Goal: Task Accomplishment & Management: Manage account settings

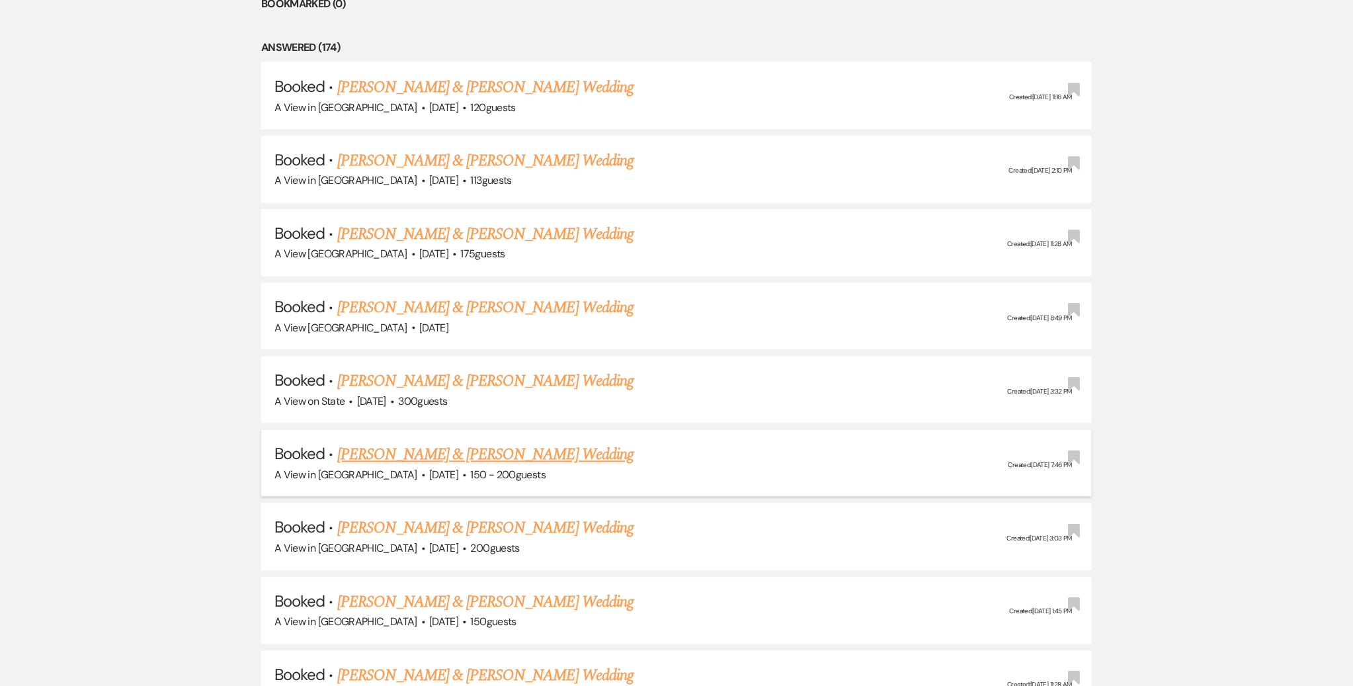
scroll to position [896, 0]
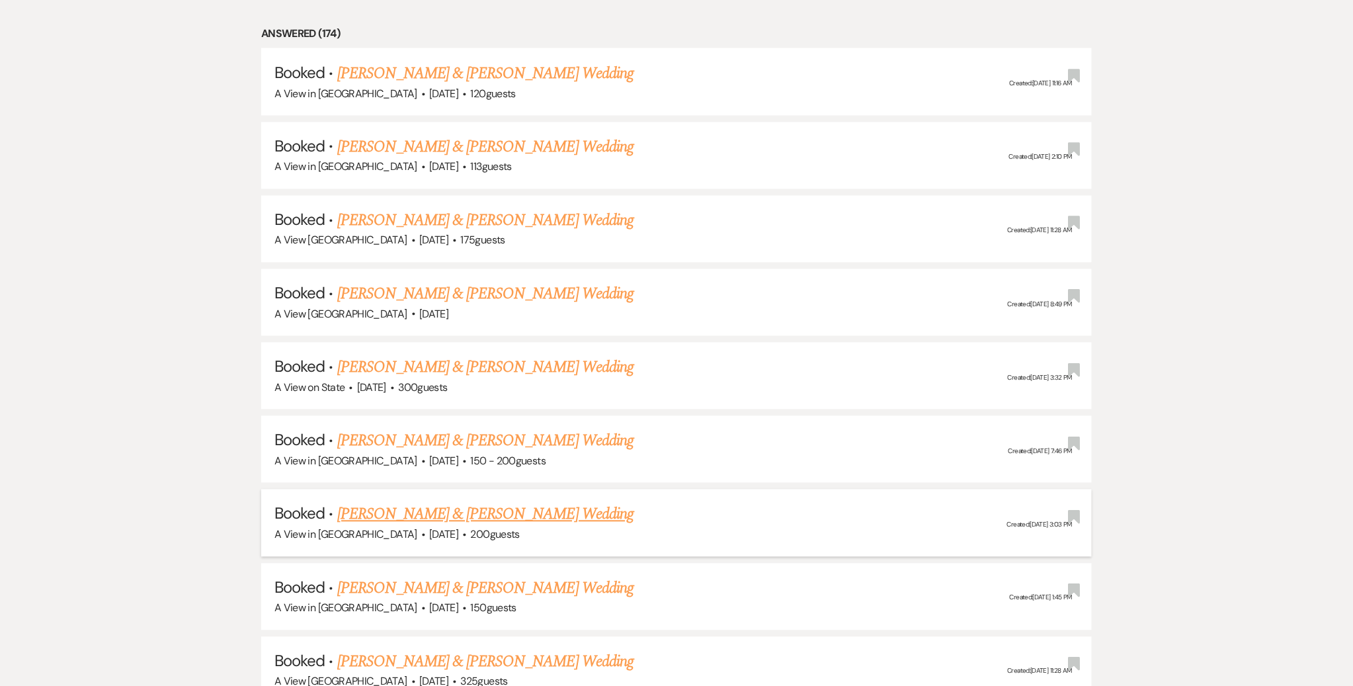
click at [384, 511] on link "[PERSON_NAME] & [PERSON_NAME] Wedding" at bounding box center [485, 515] width 296 height 24
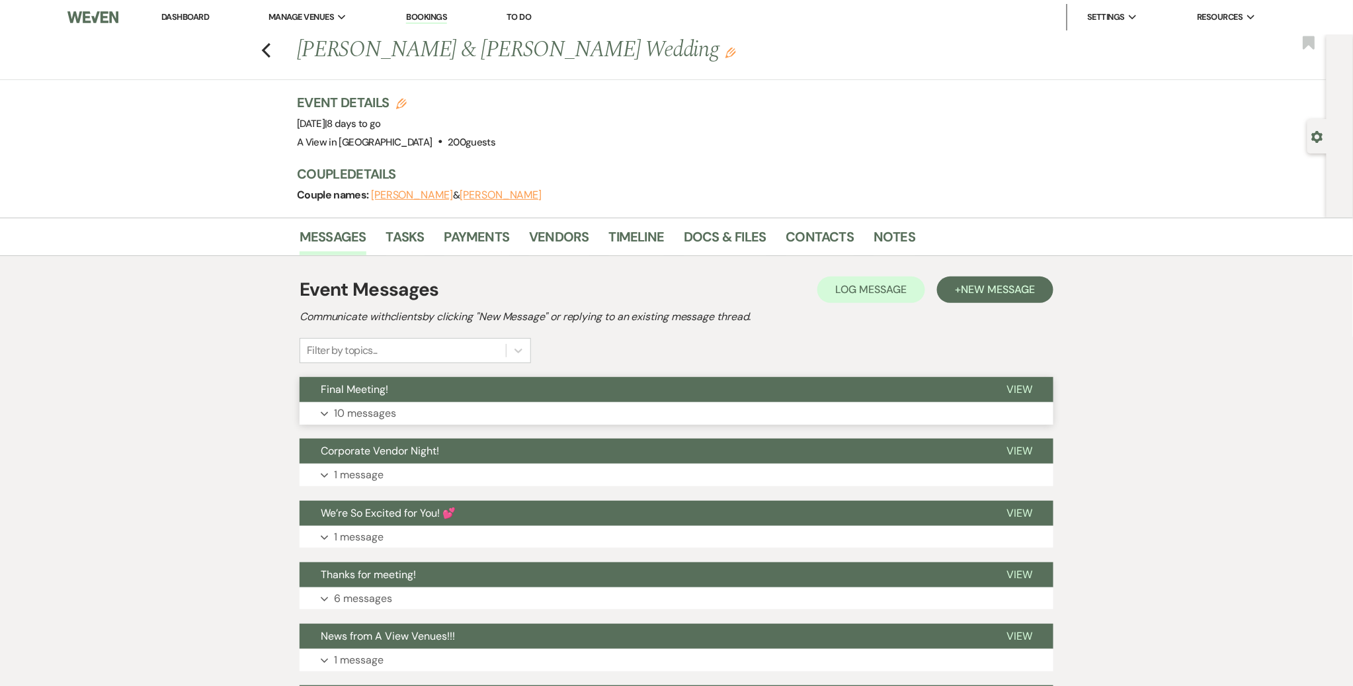
click at [463, 413] on button "Expand 10 messages" at bounding box center [677, 413] width 754 height 22
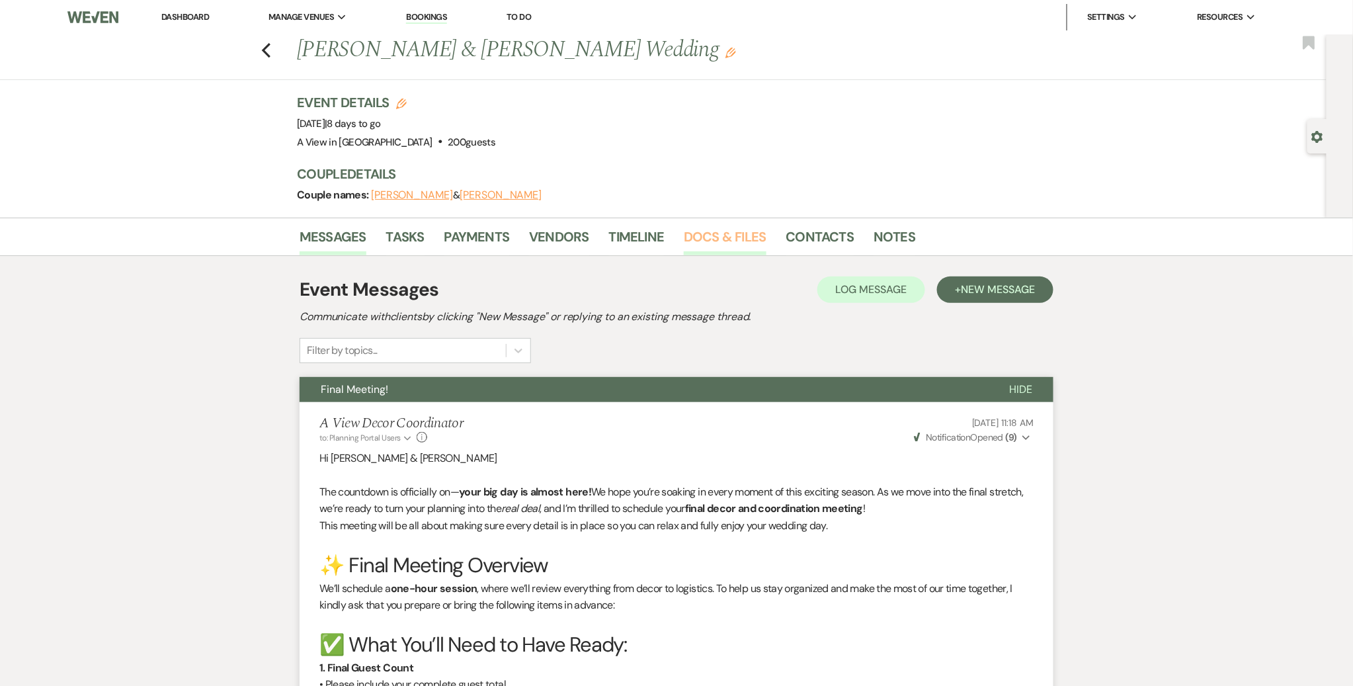
click at [688, 246] on link "Docs & Files" at bounding box center [725, 240] width 82 height 29
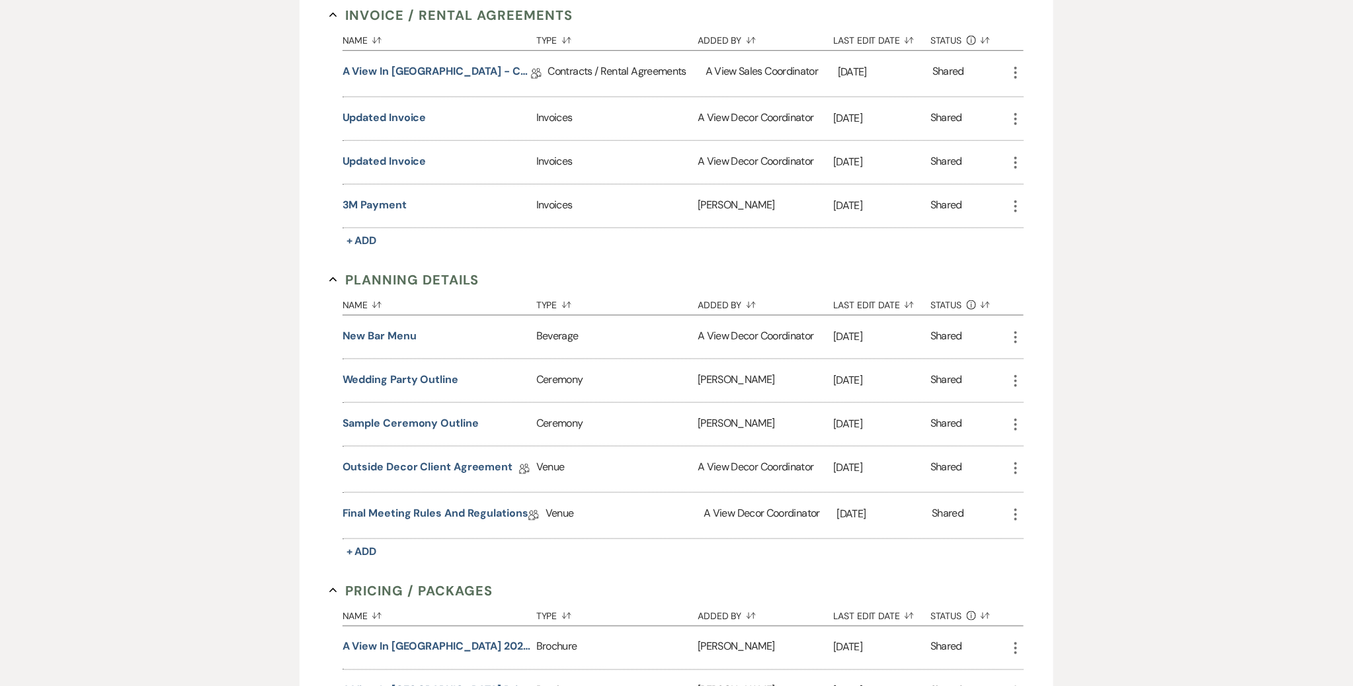
scroll to position [393, 0]
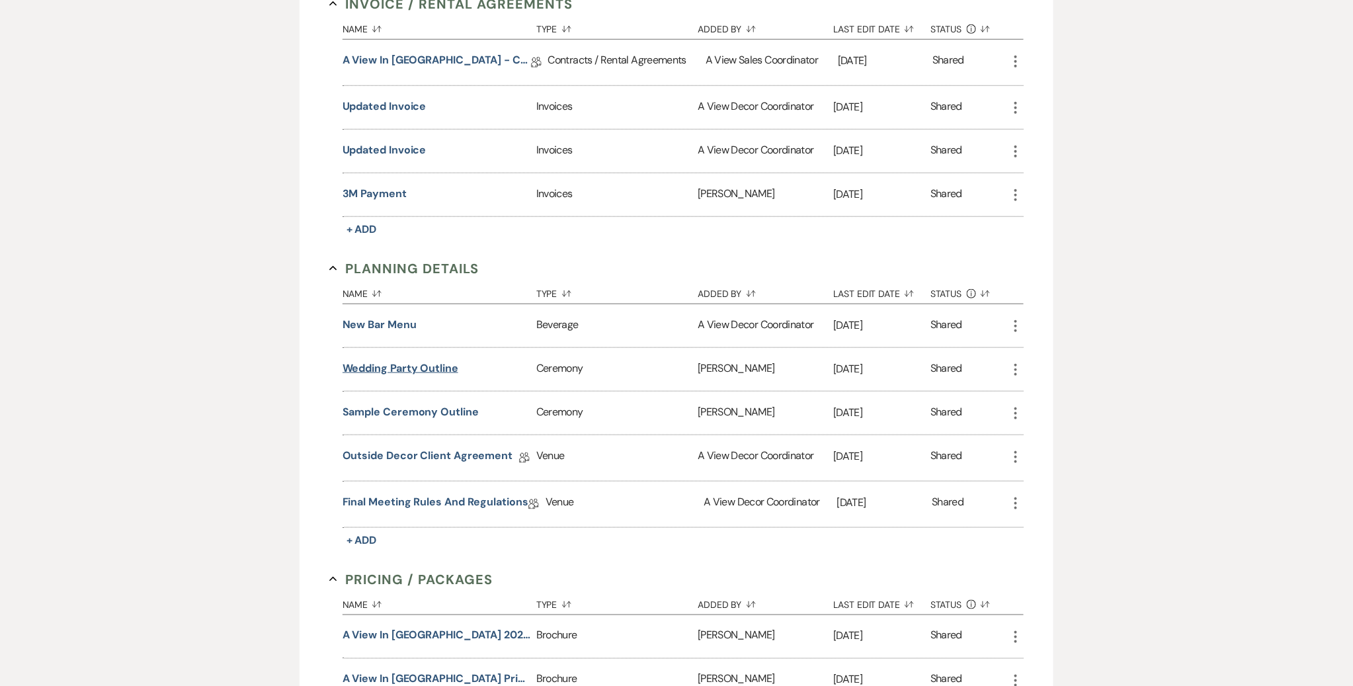
click at [402, 370] on button "Wedding Party Outline" at bounding box center [401, 368] width 116 height 16
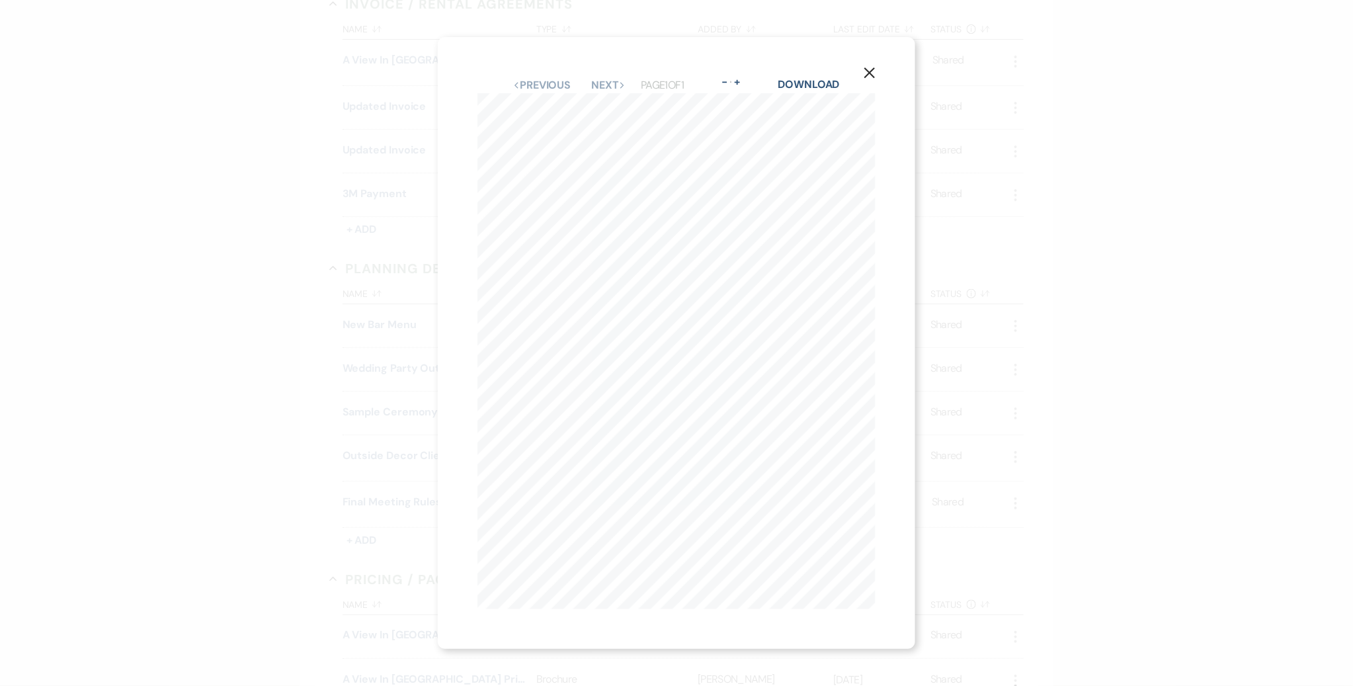
click at [241, 340] on div "X Previous Previous Next Next Page 1 of 1 - Zoom + Download 2 Wedding Party Mot…" at bounding box center [676, 343] width 1353 height 686
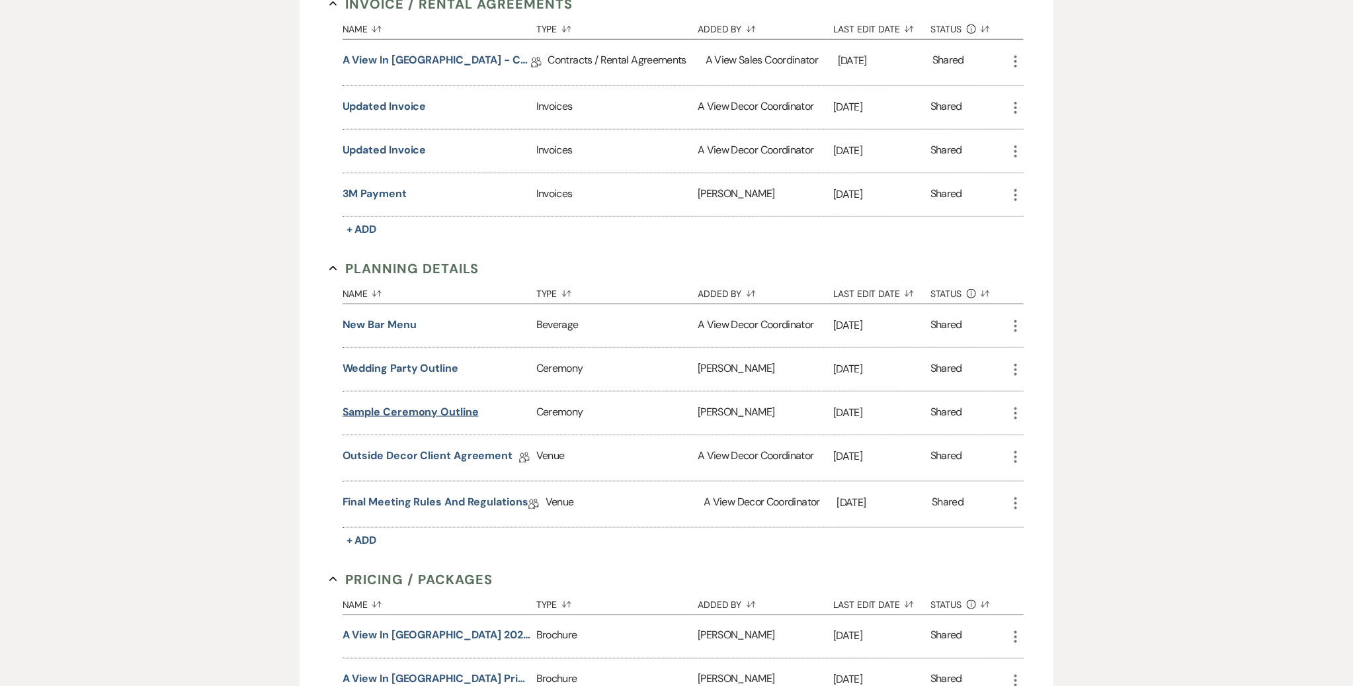
click at [397, 410] on button "Sample Ceremony Outline" at bounding box center [411, 412] width 136 height 16
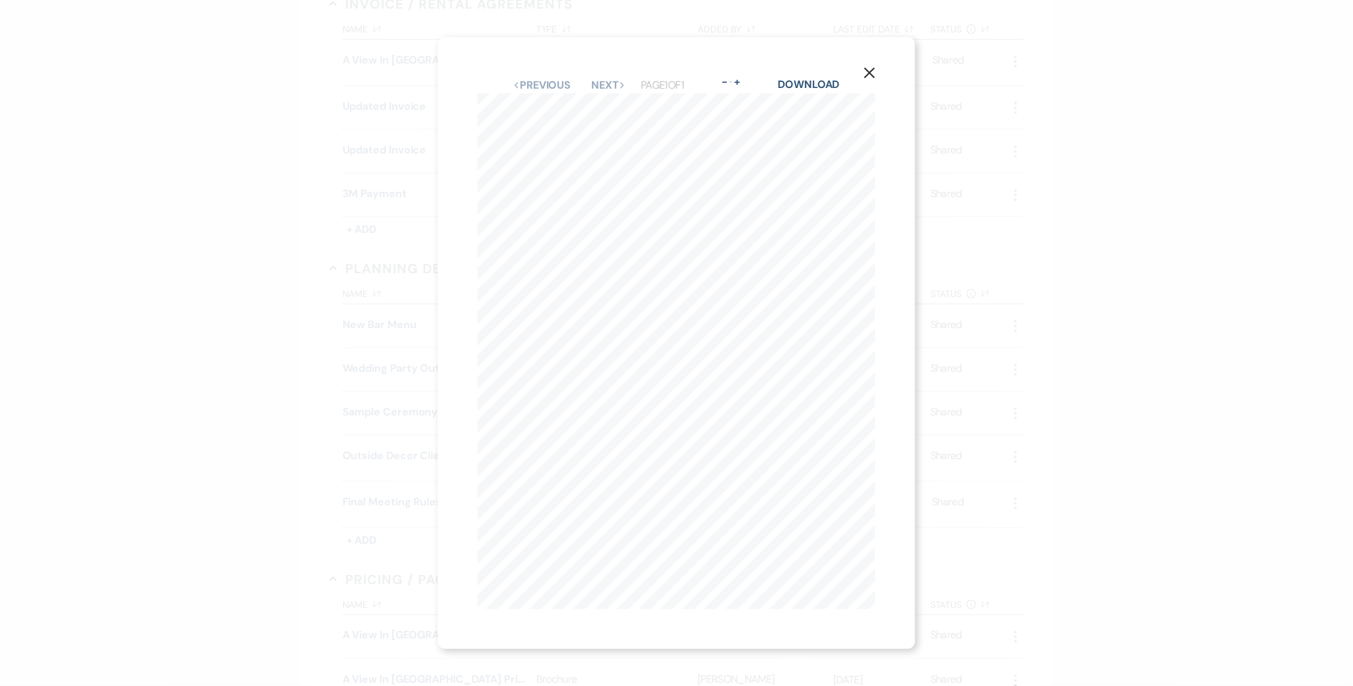
click at [247, 393] on div "X Previous Previous Next Next Page 1 of 1 - Zoom + Download Song Change Song Ch…" at bounding box center [676, 343] width 1353 height 686
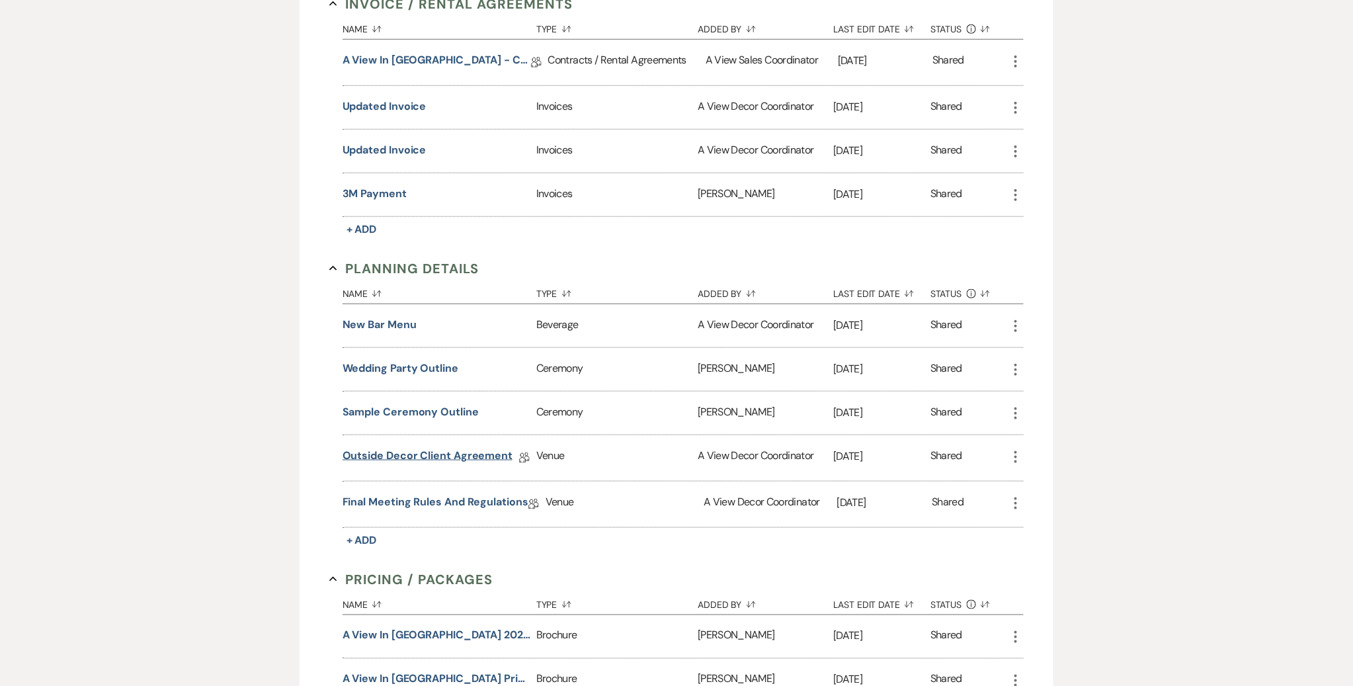
click at [410, 455] on link "Outside Decor Client Agreement" at bounding box center [428, 458] width 171 height 20
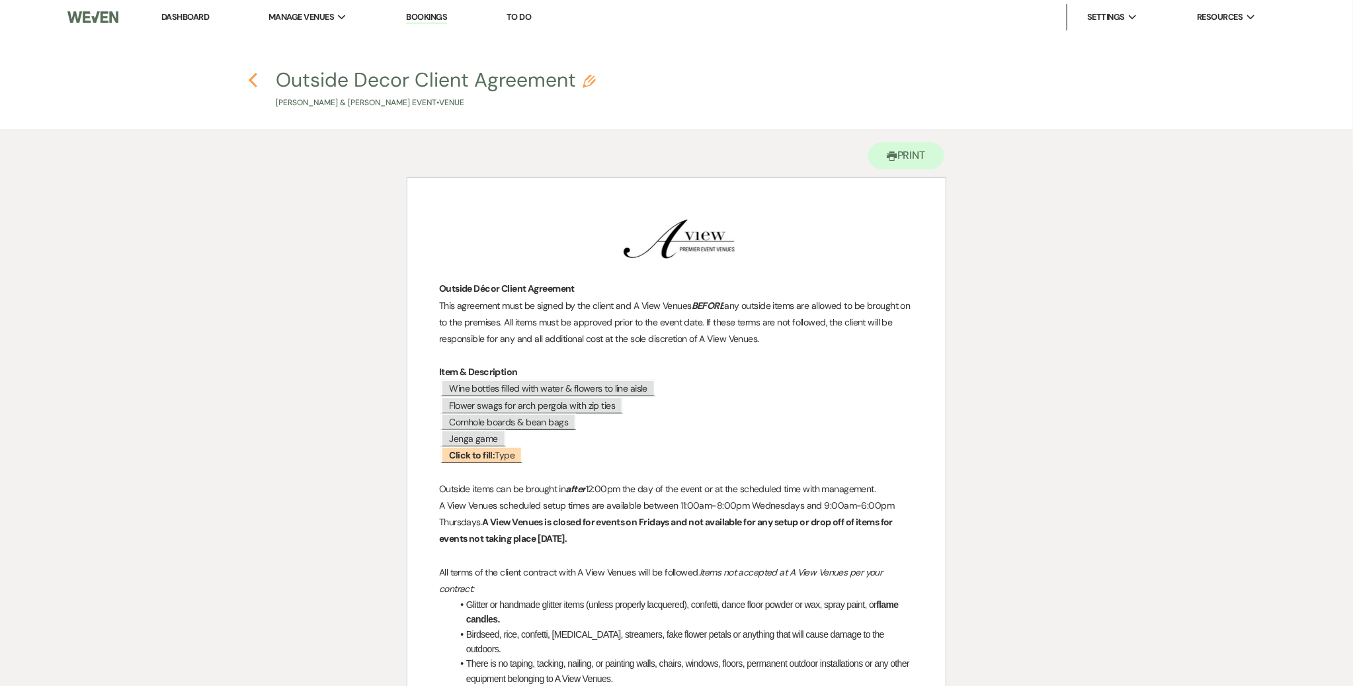
click at [257, 83] on icon "Previous" at bounding box center [253, 80] width 10 height 16
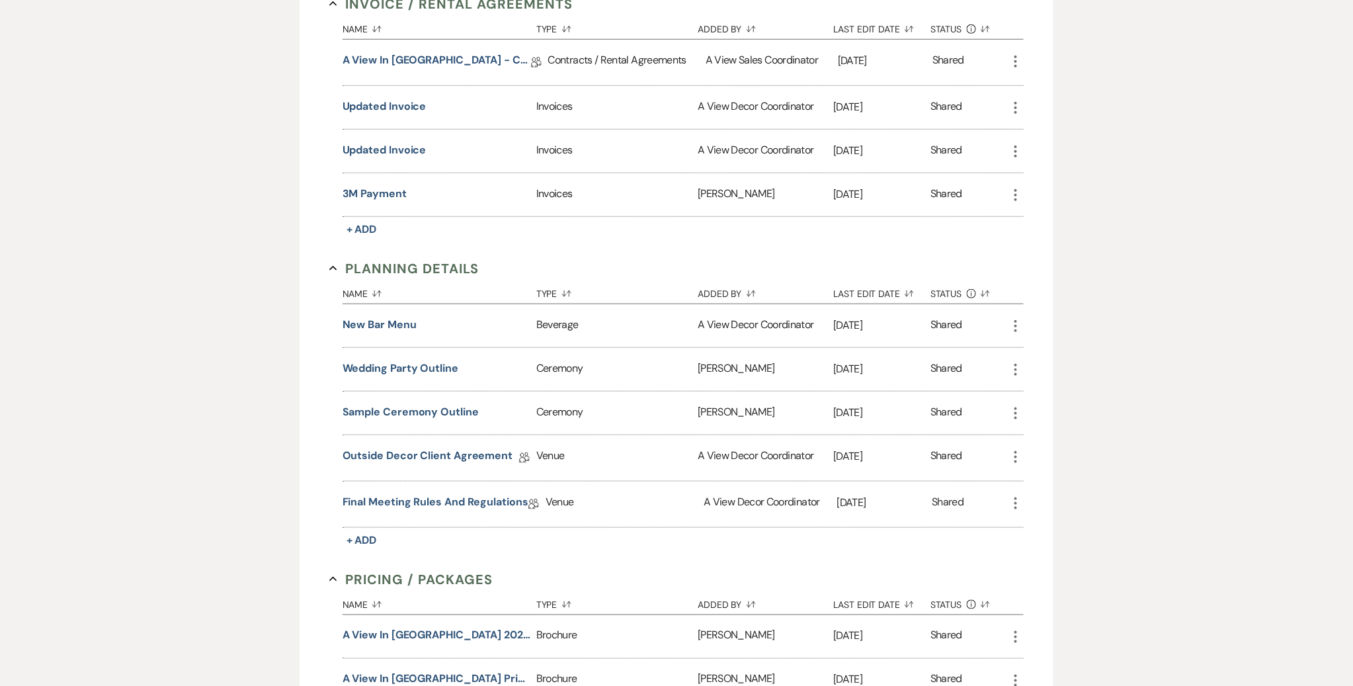
click at [371, 490] on div "Final Meeting Rules and Regulations Collab Doc" at bounding box center [444, 504] width 203 height 46
click at [373, 499] on link "Final Meeting Rules and Regulations" at bounding box center [436, 504] width 186 height 20
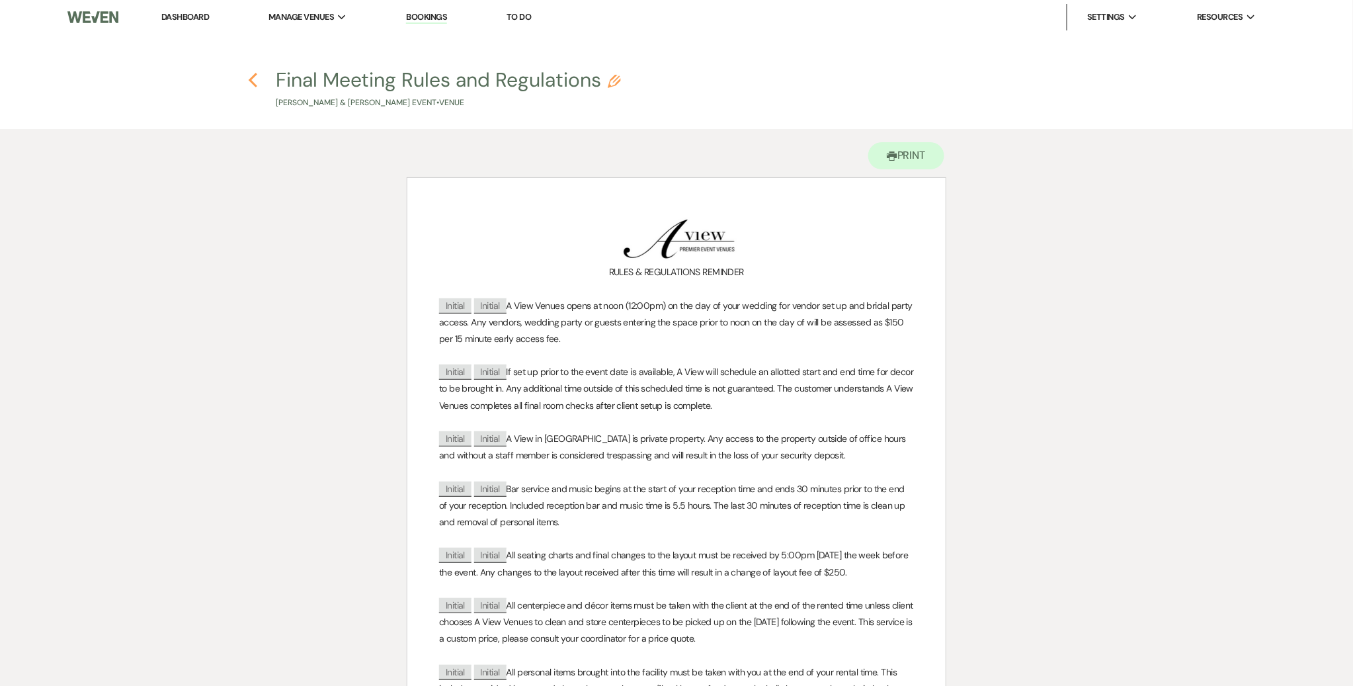
click at [252, 77] on use "button" at bounding box center [253, 80] width 9 height 15
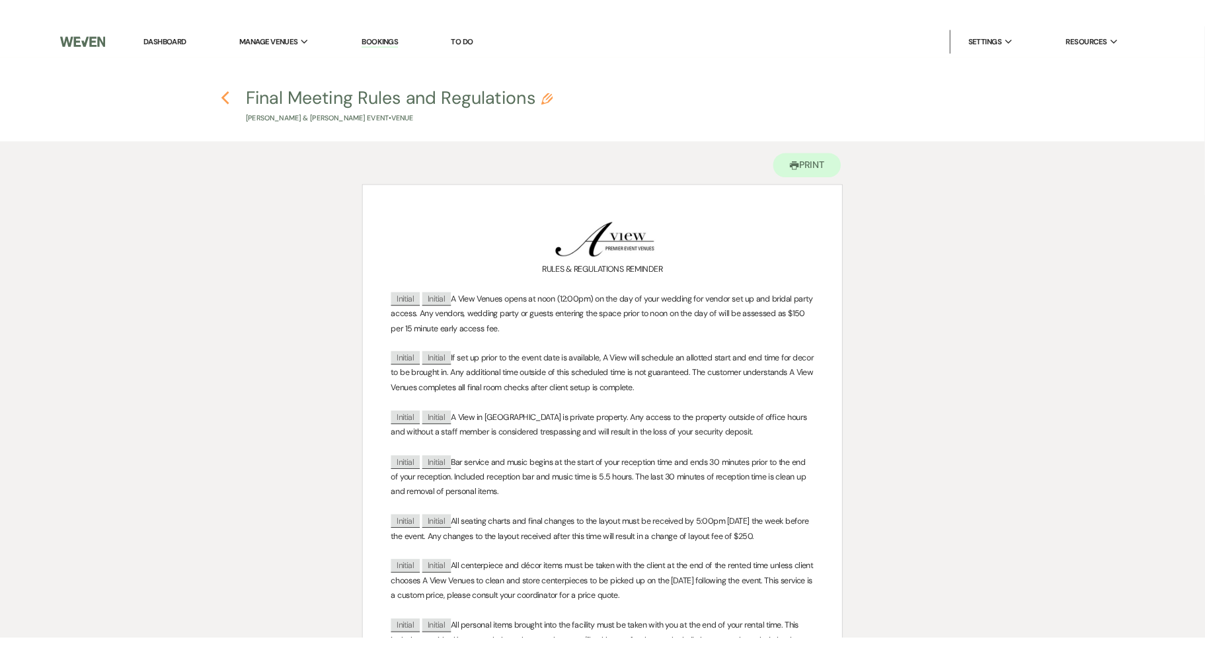
scroll to position [393, 0]
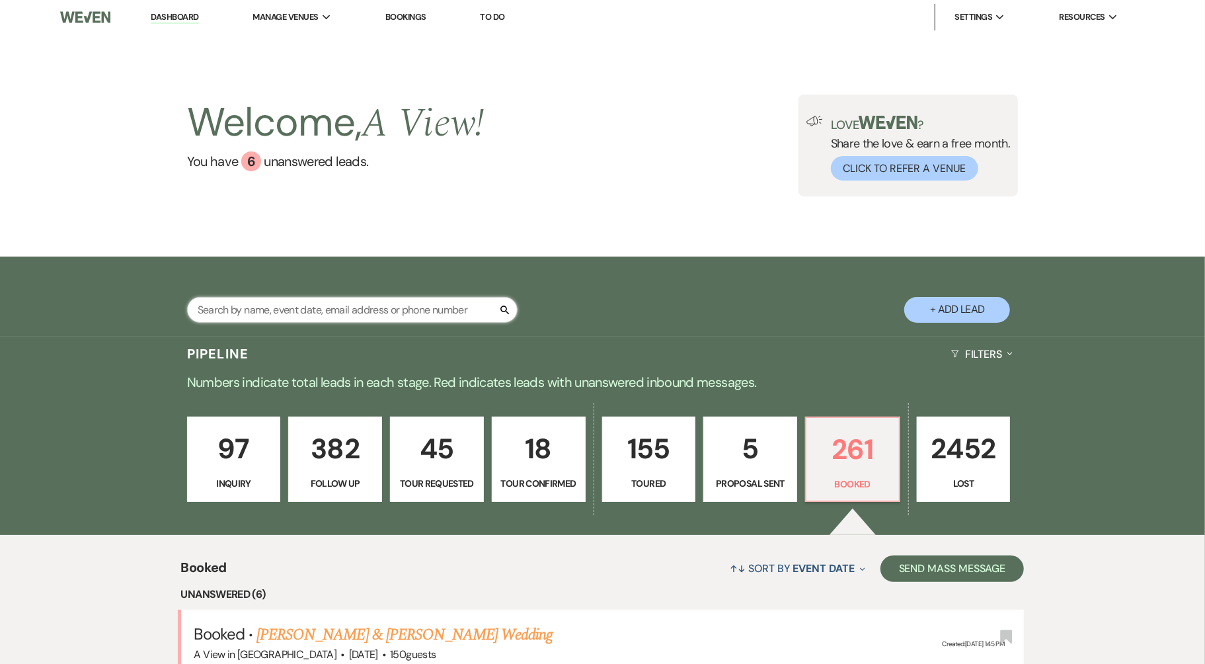
click at [376, 315] on input "text" at bounding box center [352, 310] width 331 height 26
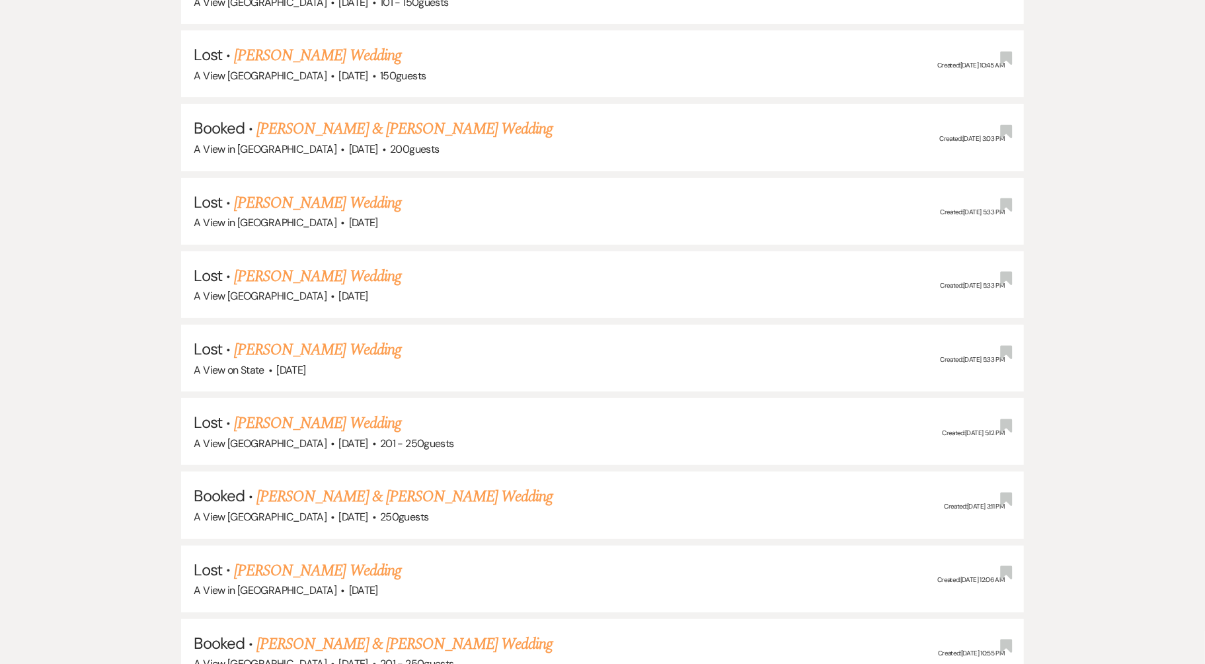
scroll to position [3754, 0]
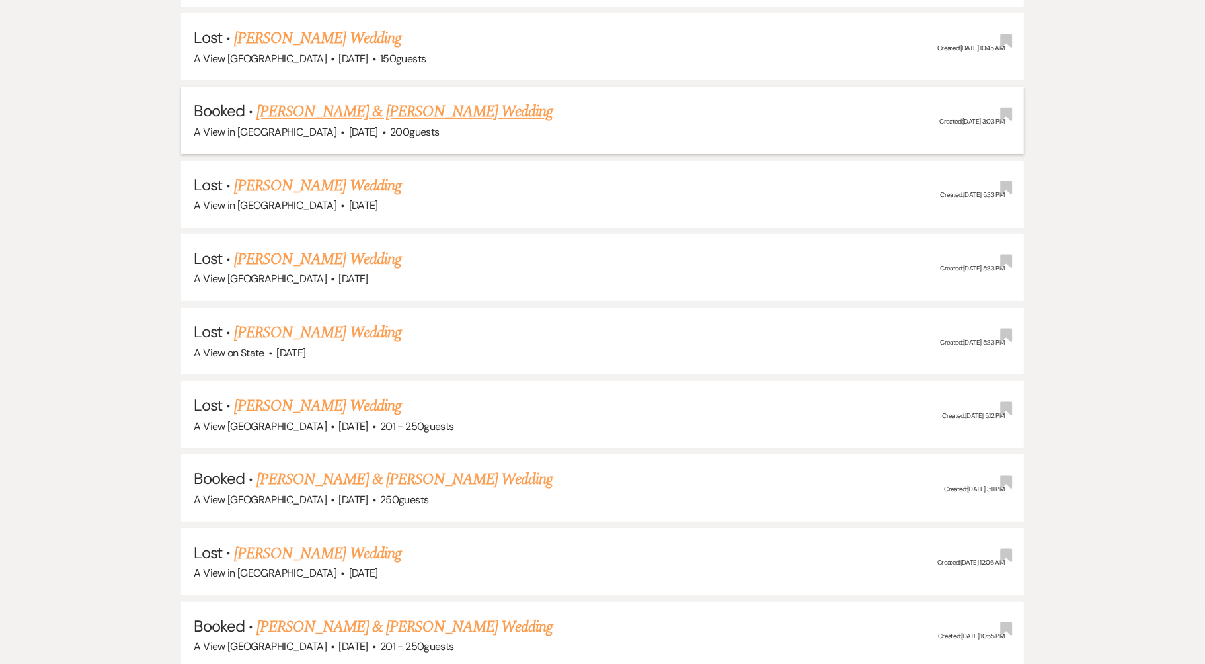
type input "[PERSON_NAME]"
click at [423, 100] on link "[PERSON_NAME] & [PERSON_NAME] Wedding" at bounding box center [405, 112] width 296 height 24
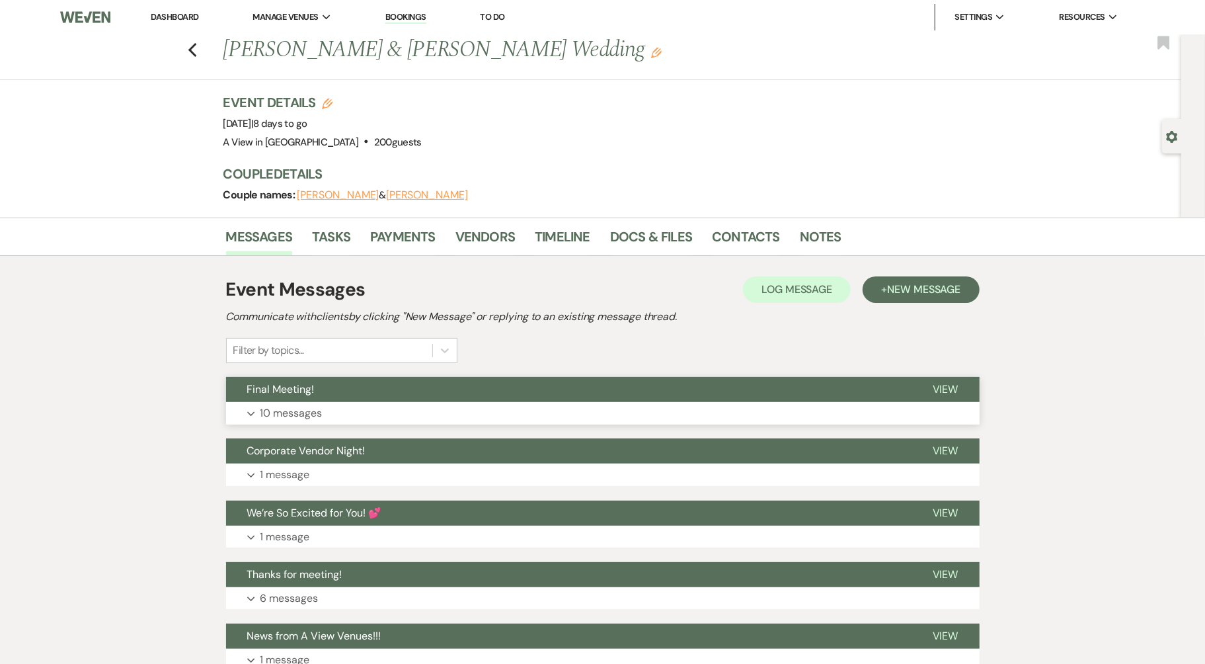
click at [346, 407] on button "Expand 10 messages" at bounding box center [603, 413] width 754 height 22
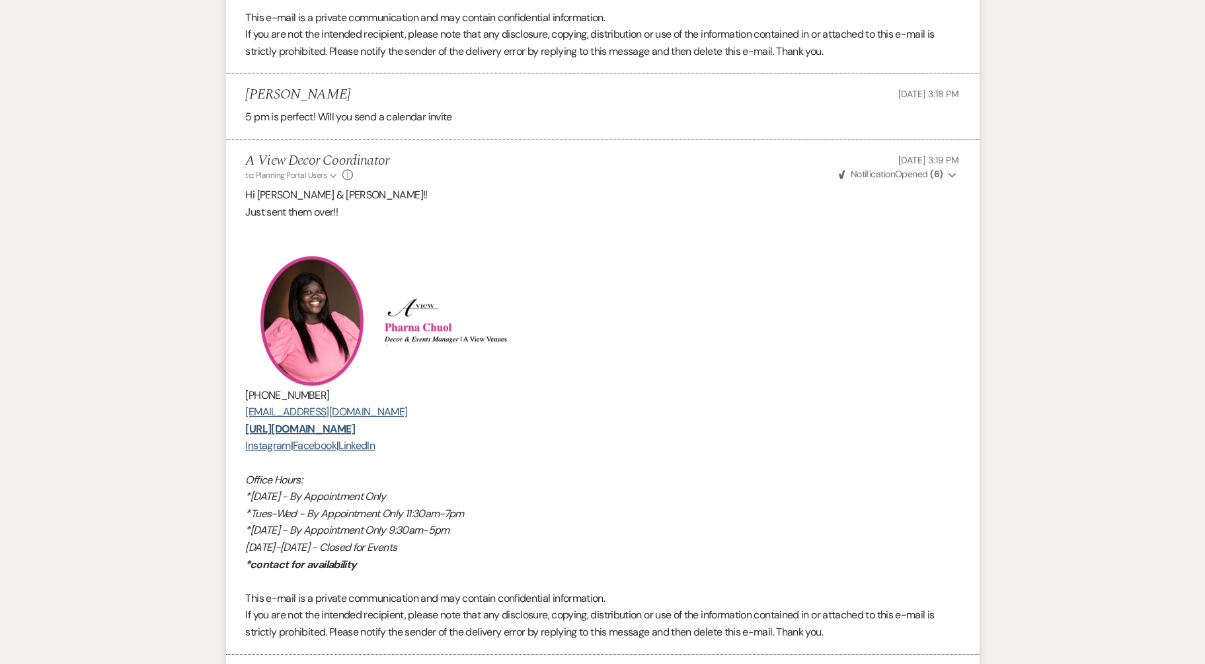
scroll to position [2475, 0]
